Goal: Task Accomplishment & Management: Manage account settings

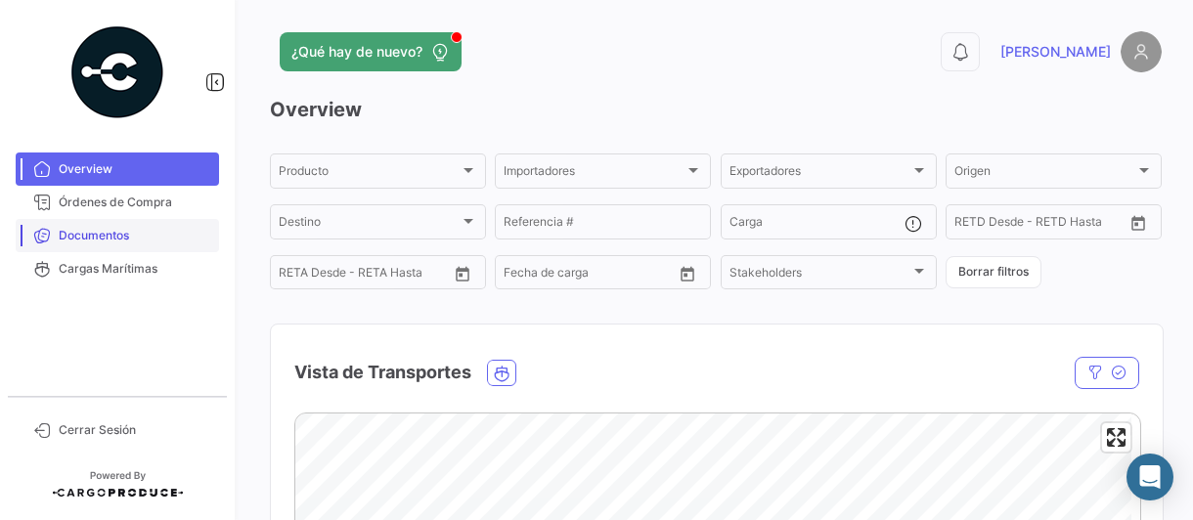
click at [108, 233] on span "Documentos" at bounding box center [135, 236] width 153 height 18
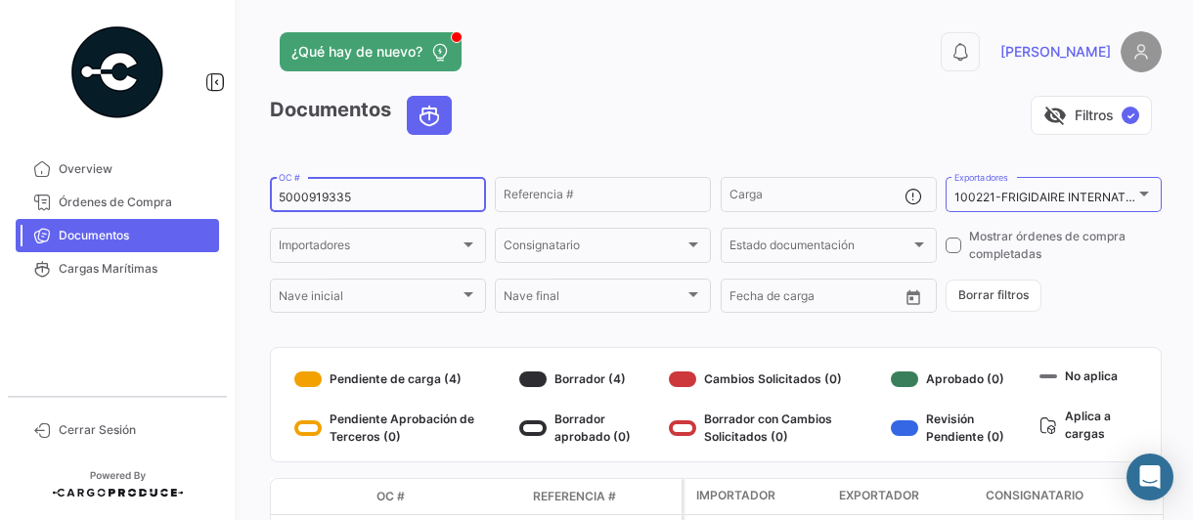
click at [410, 200] on input "5000919335" at bounding box center [378, 198] width 198 height 14
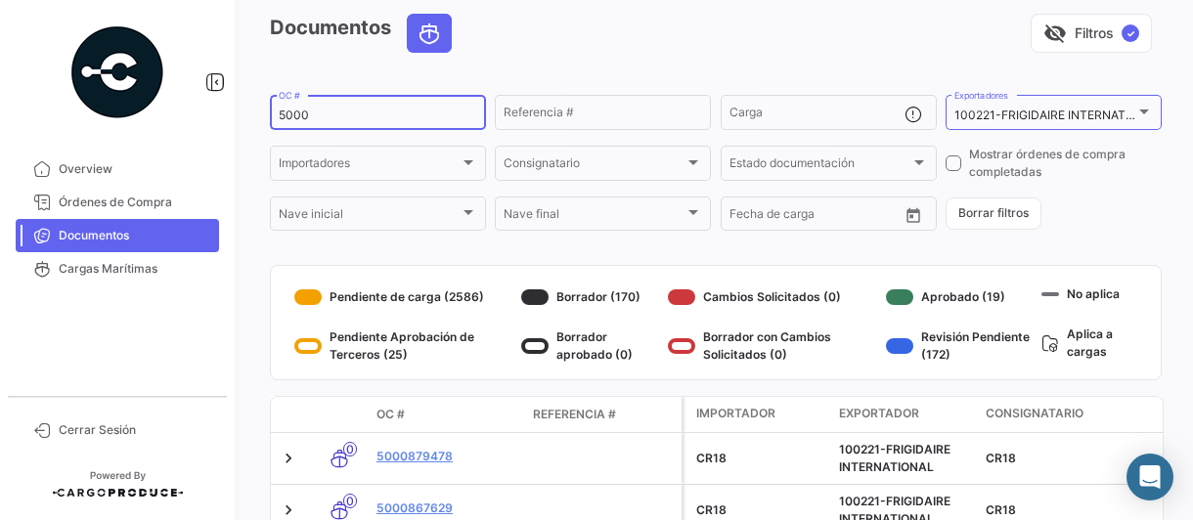
scroll to position [131, 0]
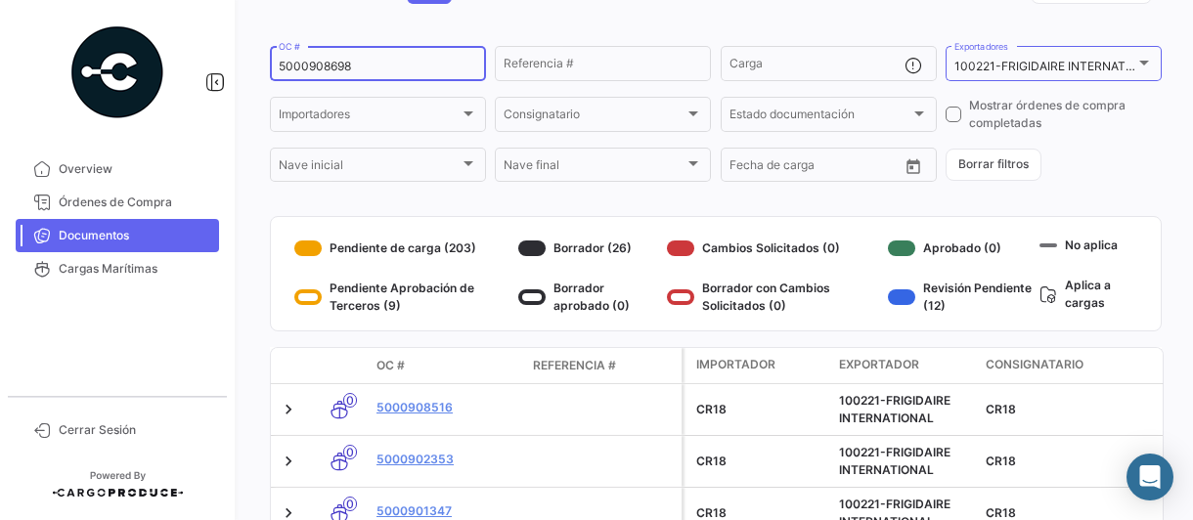
type input "5000908698"
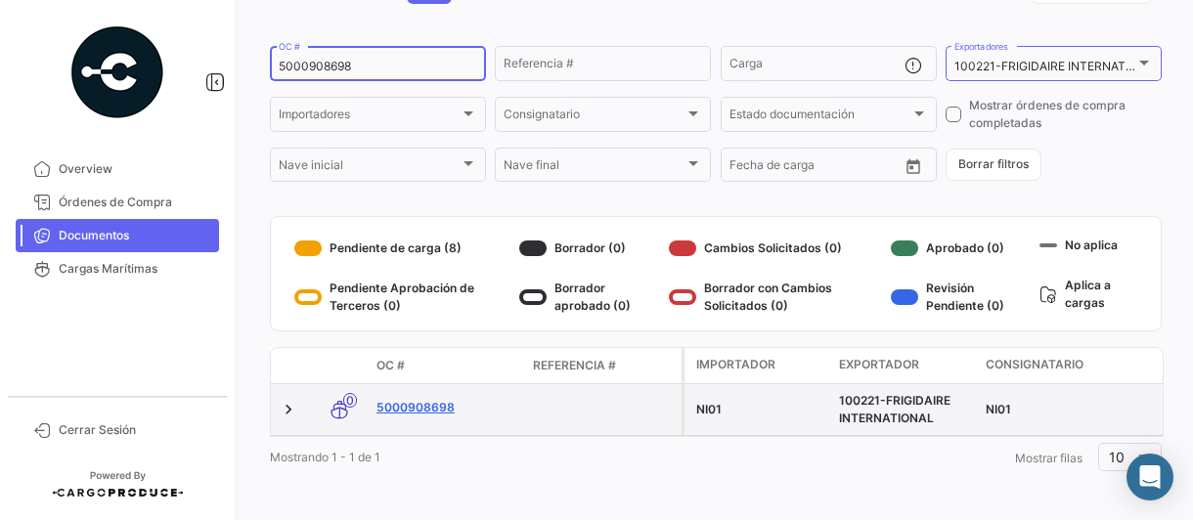
click at [395, 408] on link "5000908698" at bounding box center [446, 408] width 141 height 18
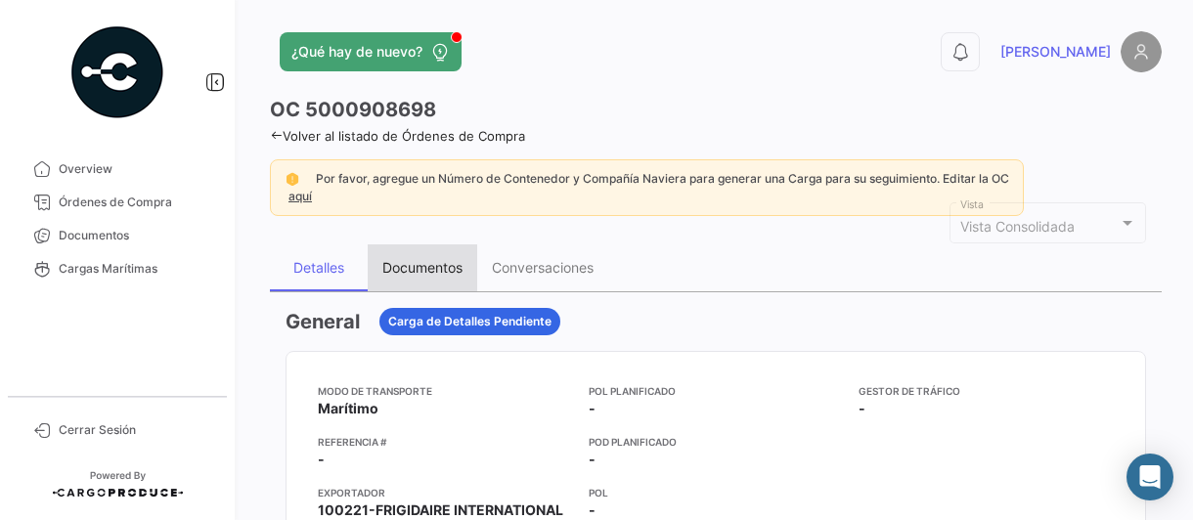
click at [410, 263] on div "Documentos" at bounding box center [422, 267] width 80 height 17
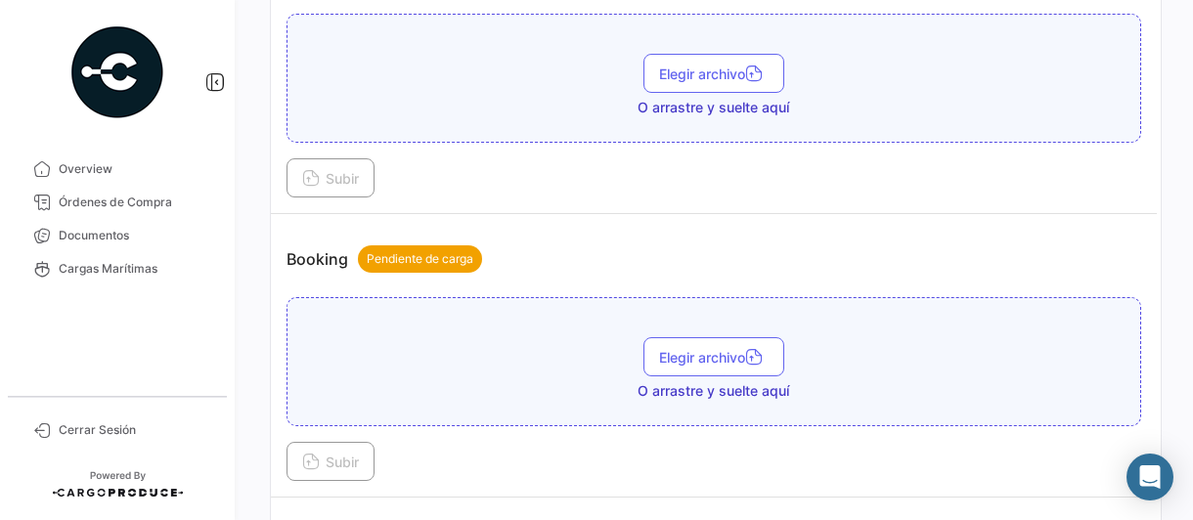
scroll to position [293, 0]
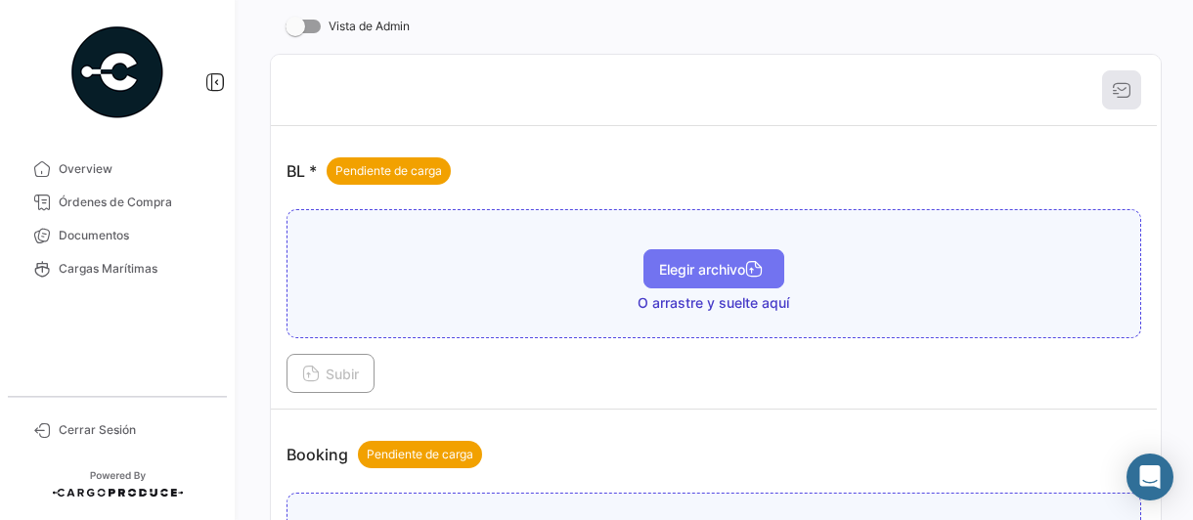
click at [680, 271] on span "Elegir archivo" at bounding box center [713, 269] width 109 height 17
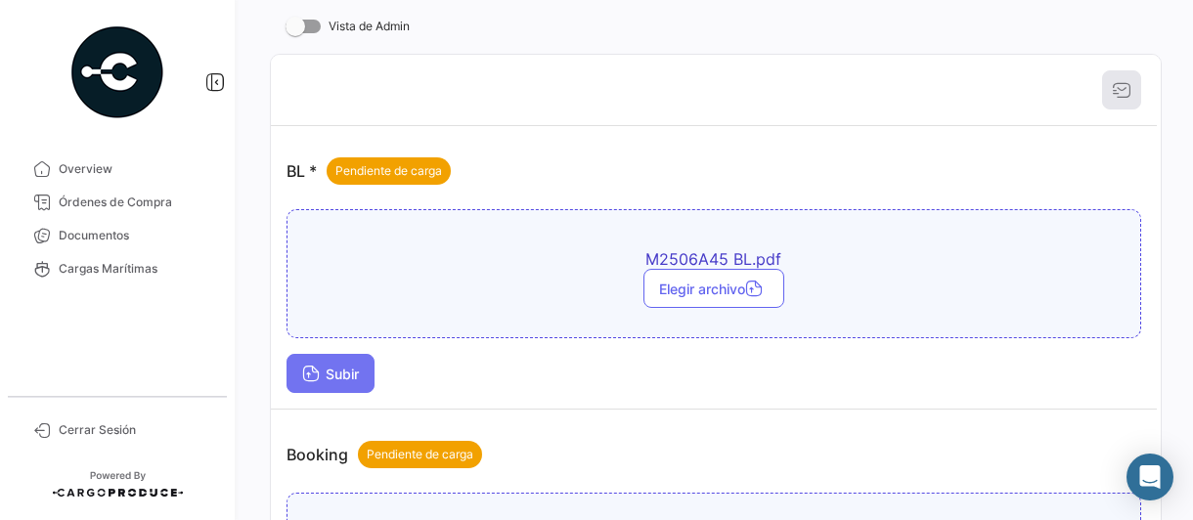
click at [317, 374] on icon at bounding box center [311, 376] width 18 height 18
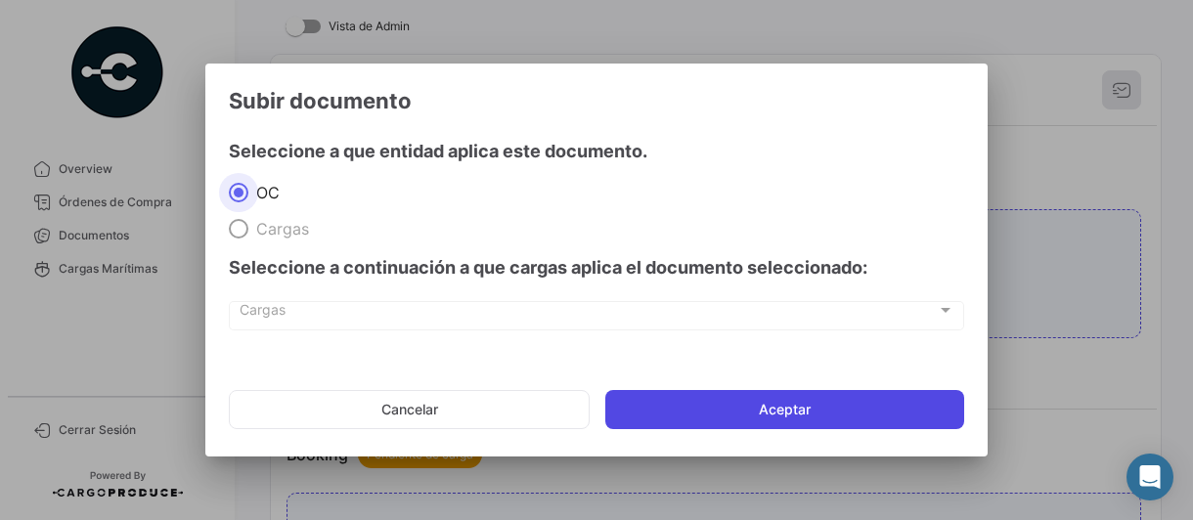
click at [786, 415] on button "Aceptar" at bounding box center [784, 409] width 359 height 39
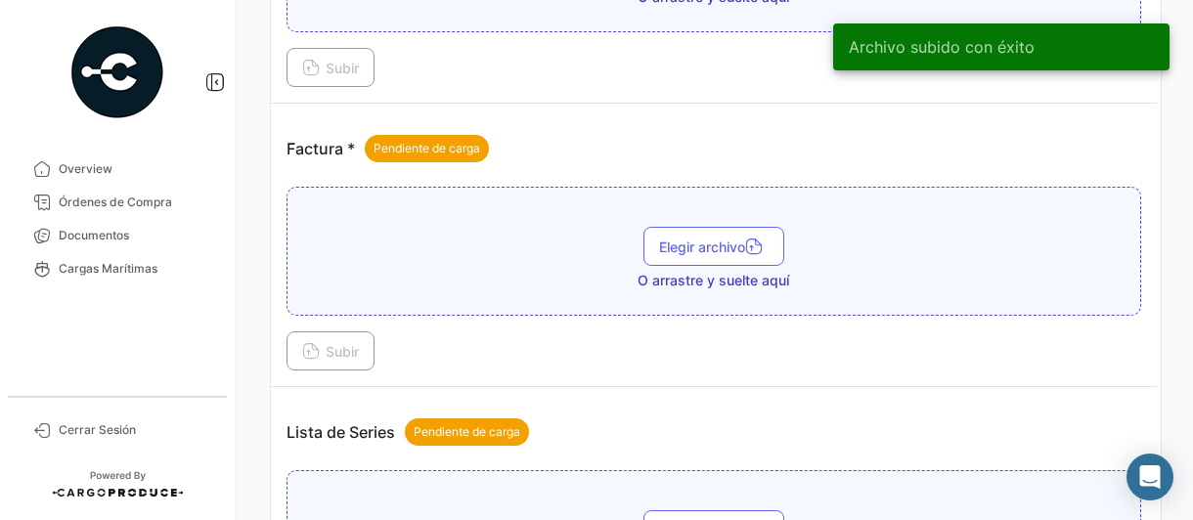
scroll to position [978, 0]
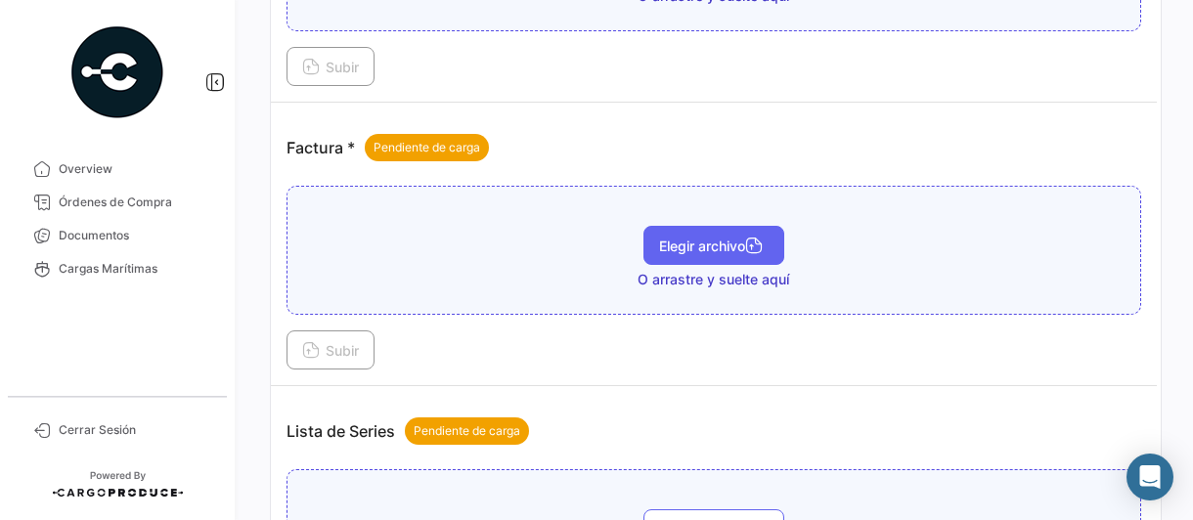
click at [686, 238] on span "Elegir archivo" at bounding box center [713, 246] width 109 height 17
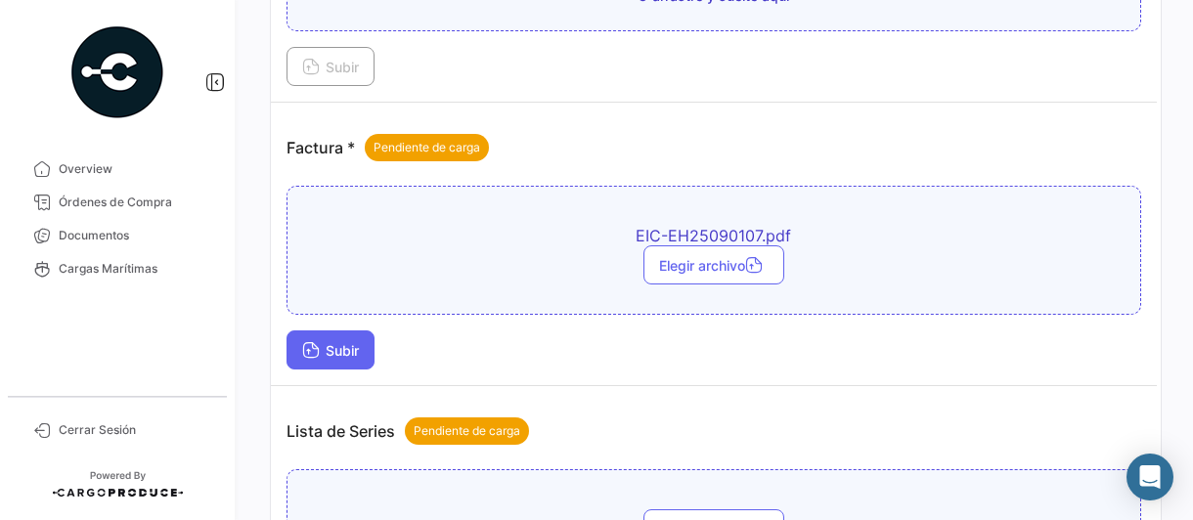
click at [347, 342] on span "Subir" at bounding box center [330, 350] width 57 height 17
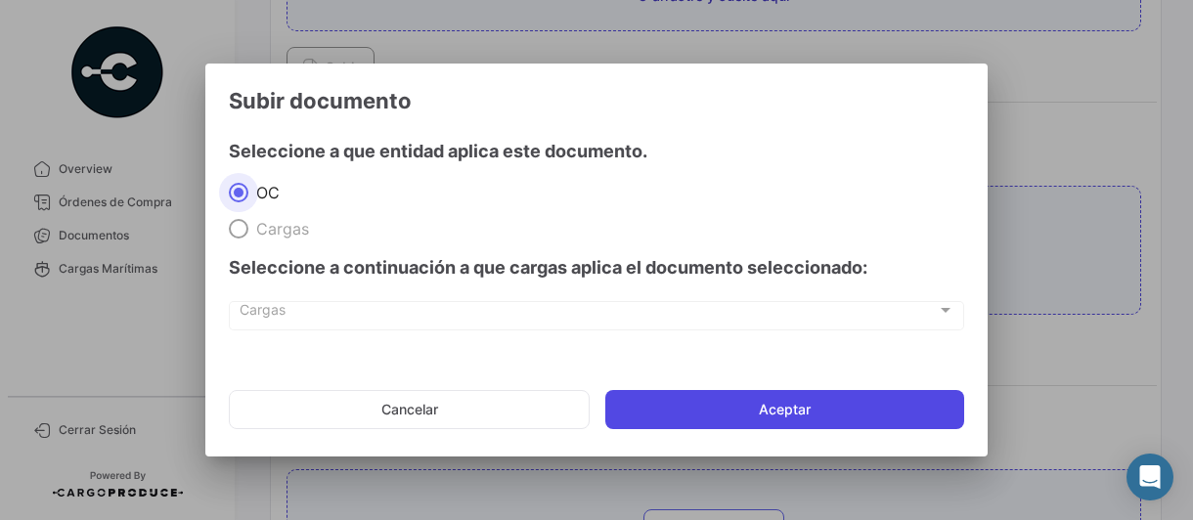
click at [725, 407] on button "Aceptar" at bounding box center [784, 409] width 359 height 39
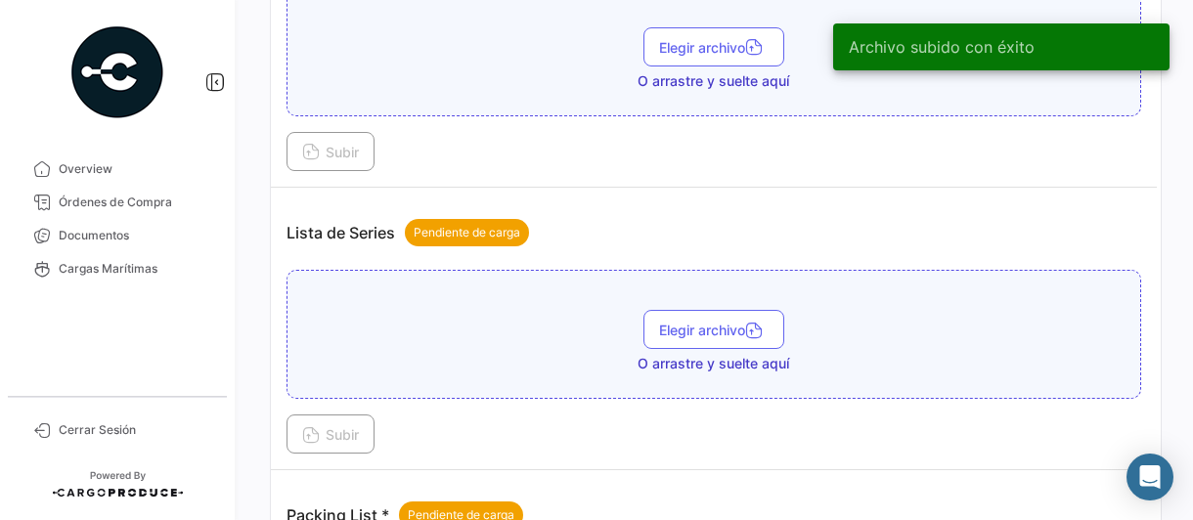
scroll to position [1369, 0]
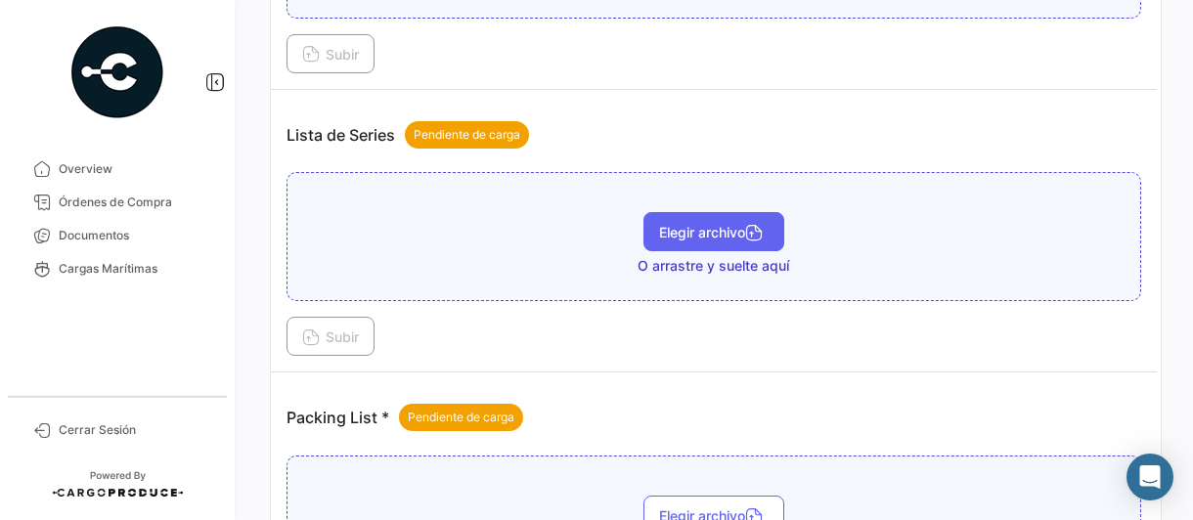
click at [676, 224] on span "Elegir archivo" at bounding box center [713, 232] width 109 height 17
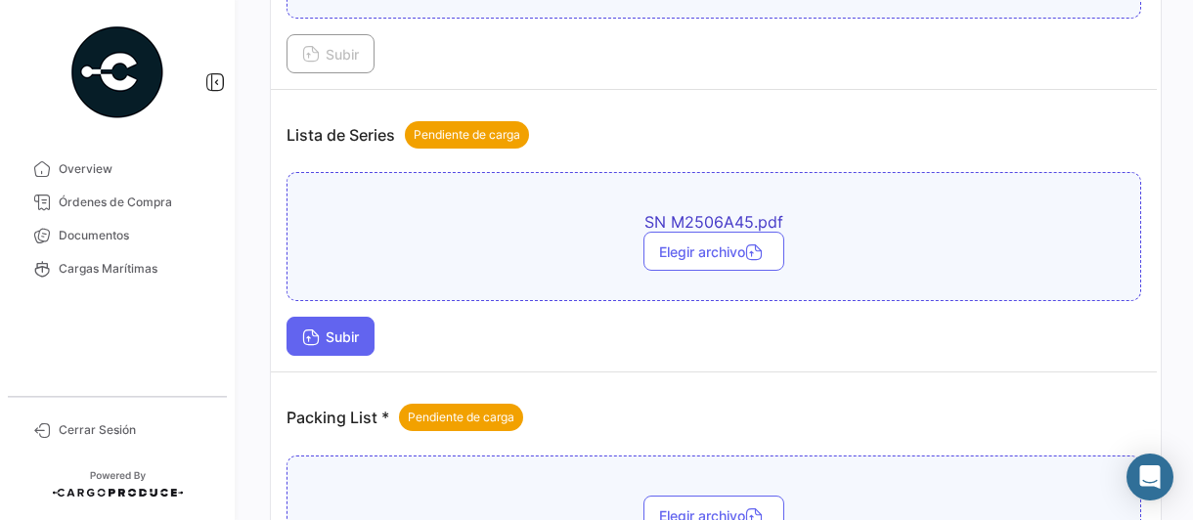
click at [333, 317] on button "Subir" at bounding box center [330, 336] width 88 height 39
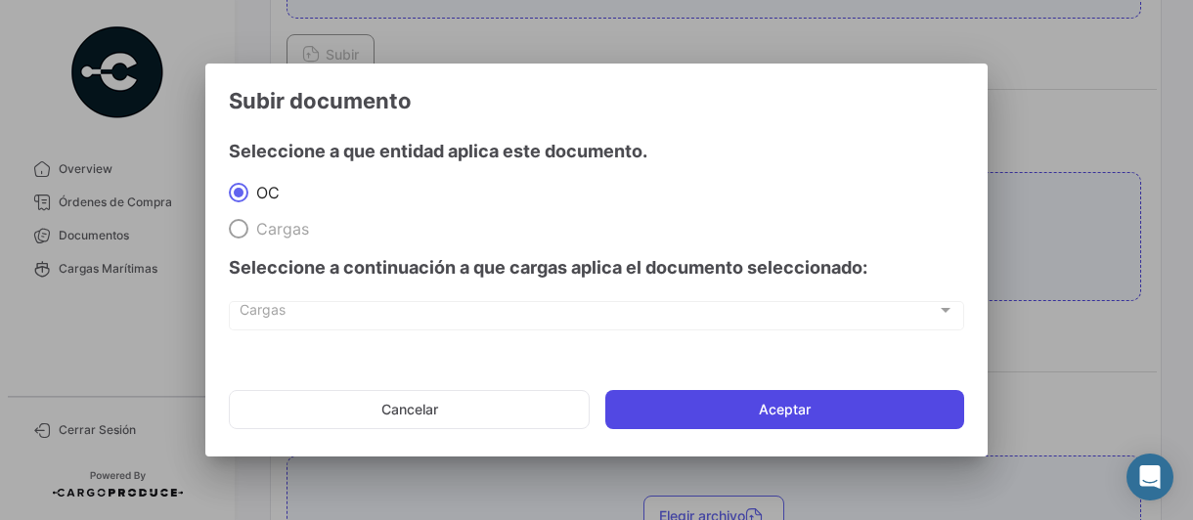
click at [749, 417] on button "Aceptar" at bounding box center [784, 409] width 359 height 39
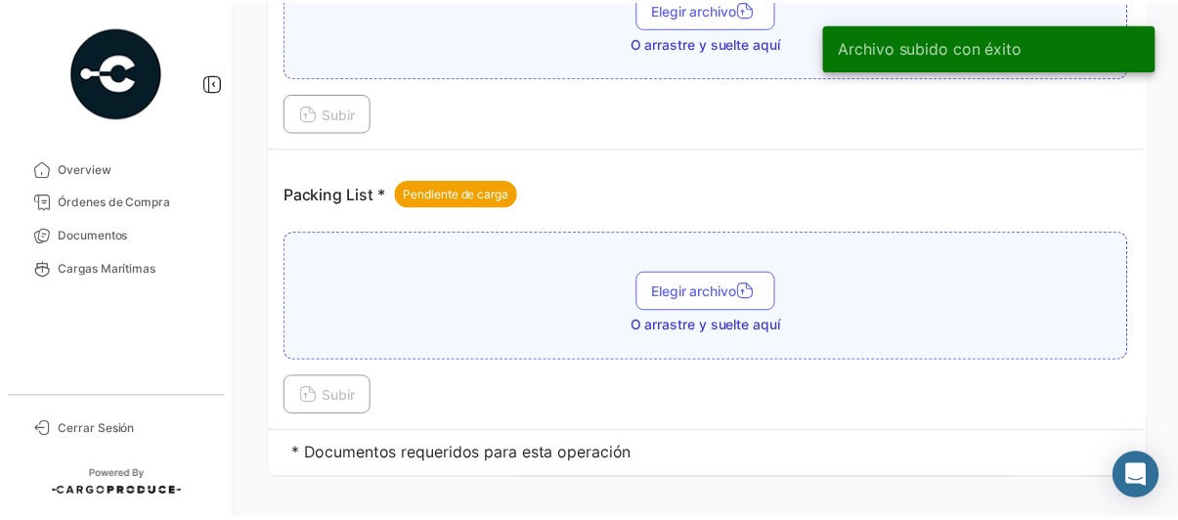
scroll to position [1707, 0]
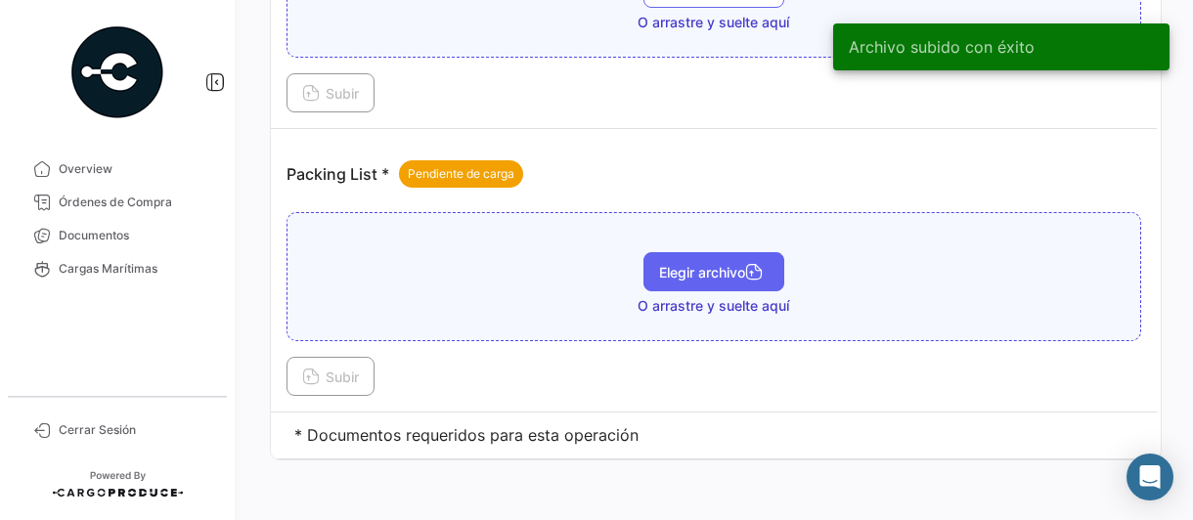
click at [692, 264] on span "Elegir archivo" at bounding box center [713, 272] width 109 height 17
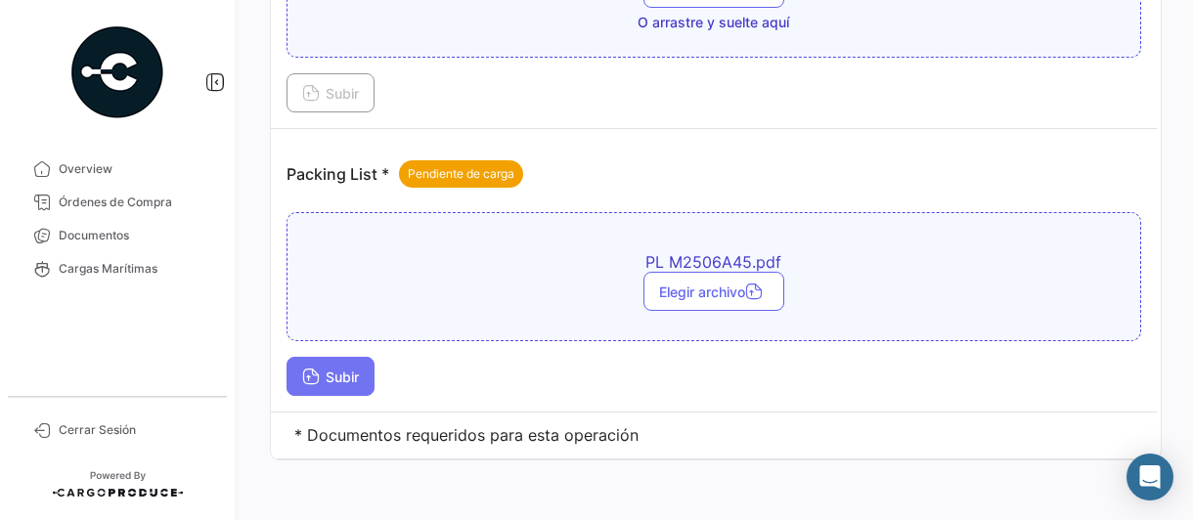
click at [302, 370] on icon at bounding box center [311, 379] width 18 height 18
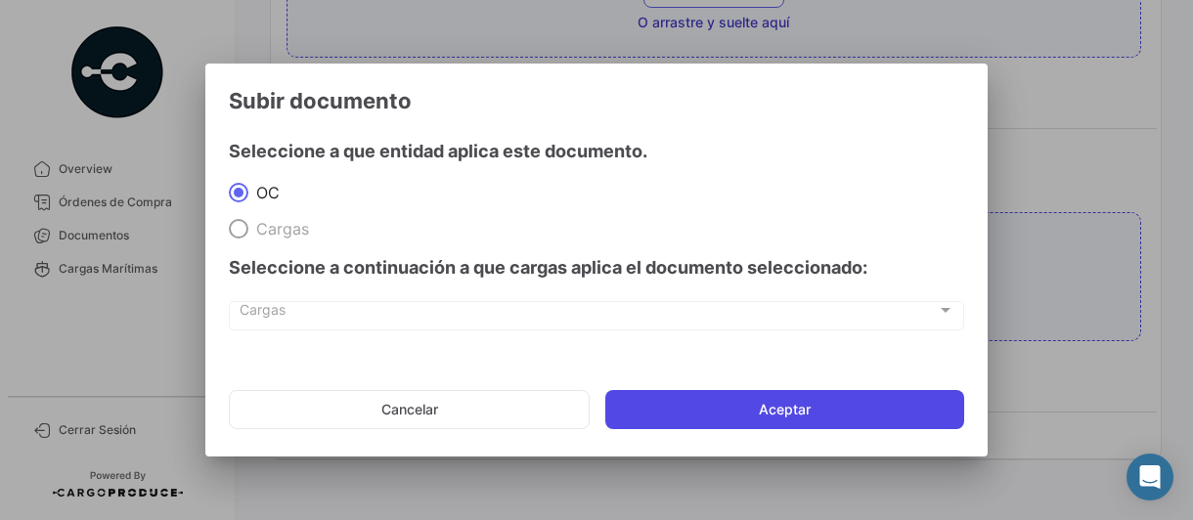
click at [858, 412] on button "Aceptar" at bounding box center [784, 409] width 359 height 39
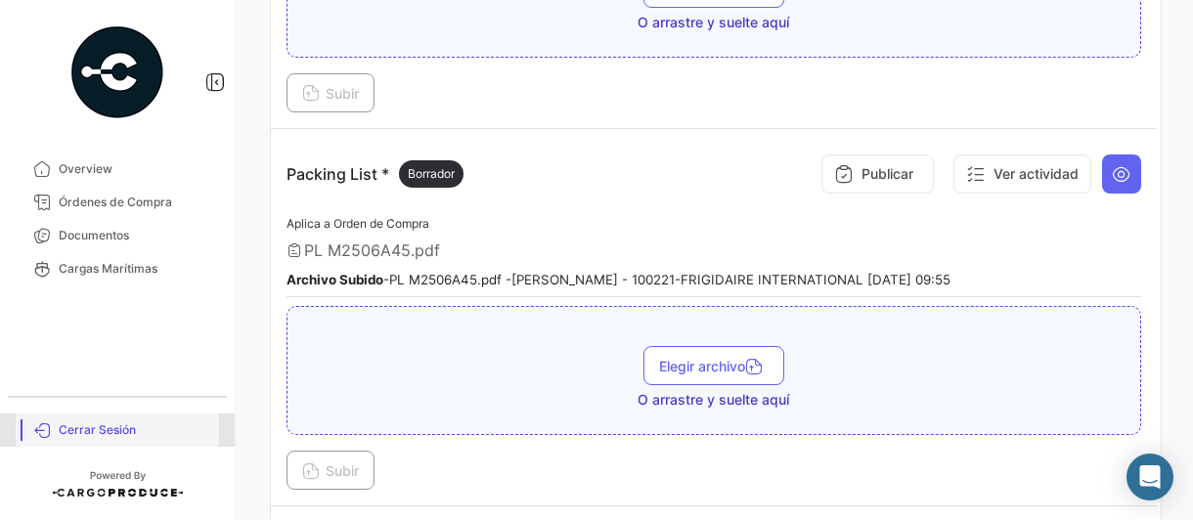
click at [104, 425] on span "Cerrar Sesión" at bounding box center [135, 430] width 153 height 18
